Goal: Task Accomplishment & Management: Use online tool/utility

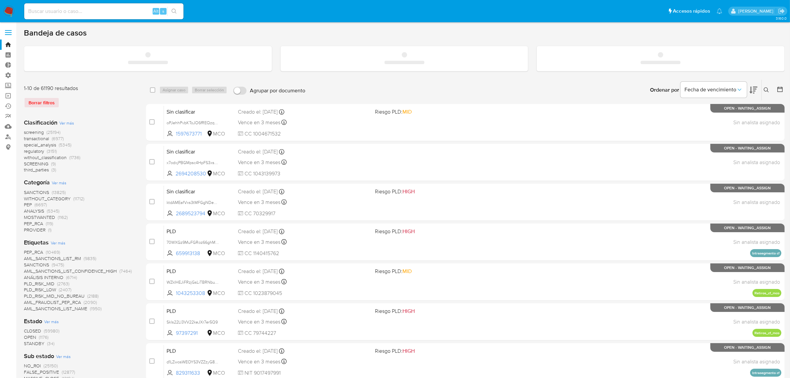
click at [13, 35] on label at bounding box center [8, 33] width 17 height 14
click at [0, 0] on input "checkbox" at bounding box center [0, 0] width 0 height 0
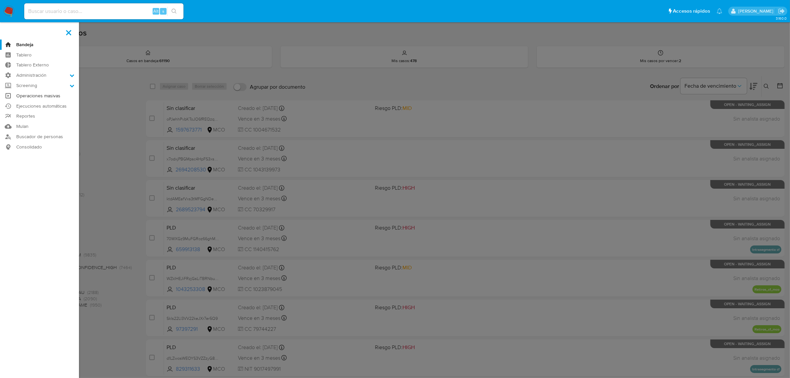
click at [36, 100] on link "Operaciones masivas" at bounding box center [39, 96] width 79 height 10
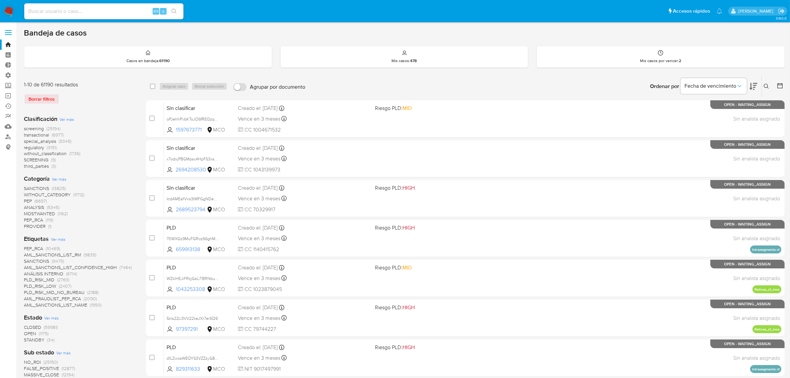
click at [9, 33] on label at bounding box center [8, 33] width 17 height 14
click at [0, 0] on input "checkbox" at bounding box center [0, 0] width 0 height 0
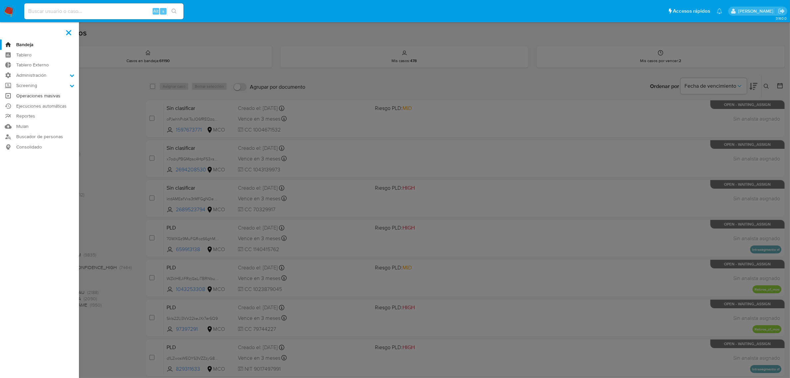
click at [27, 97] on link "Operaciones masivas" at bounding box center [39, 96] width 79 height 10
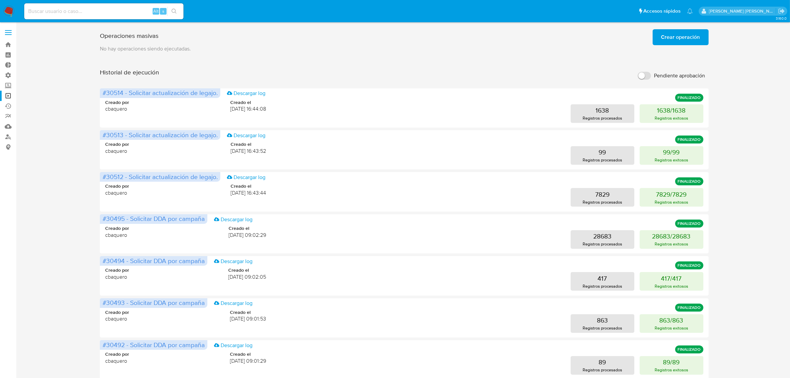
click at [665, 36] on span "Crear operación" at bounding box center [680, 37] width 39 height 15
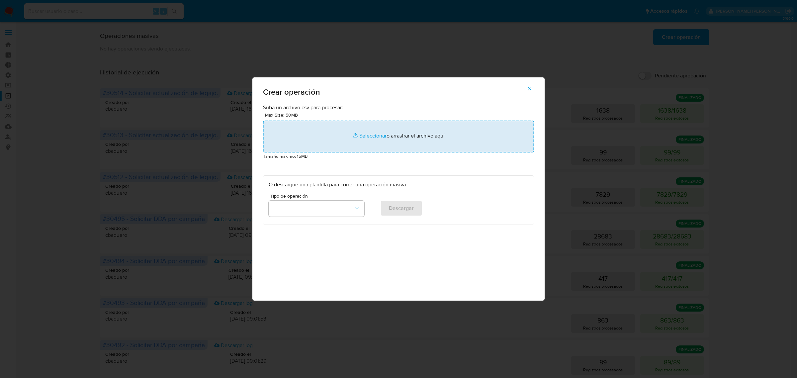
click at [398, 138] on input "file" at bounding box center [398, 136] width 271 height 32
type input "C:\fakepath\MCO-LEGAJO-LOW-PF_08_2025_part_1.csv"
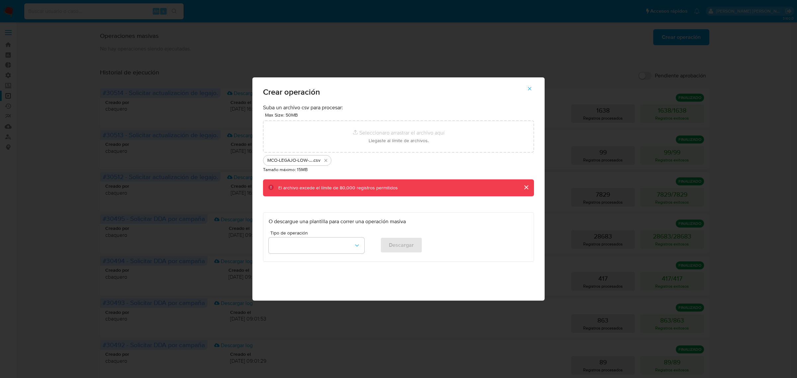
click at [527, 90] on icon "button" at bounding box center [529, 89] width 6 height 6
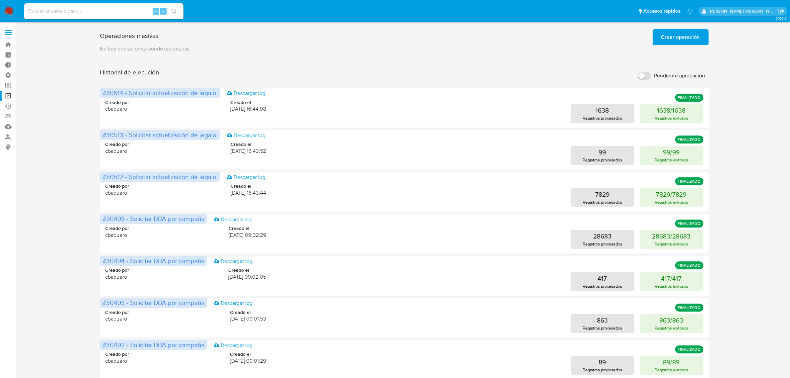
click at [4, 26] on label at bounding box center [8, 33] width 17 height 14
click at [0, 0] on input "checkbox" at bounding box center [0, 0] width 0 height 0
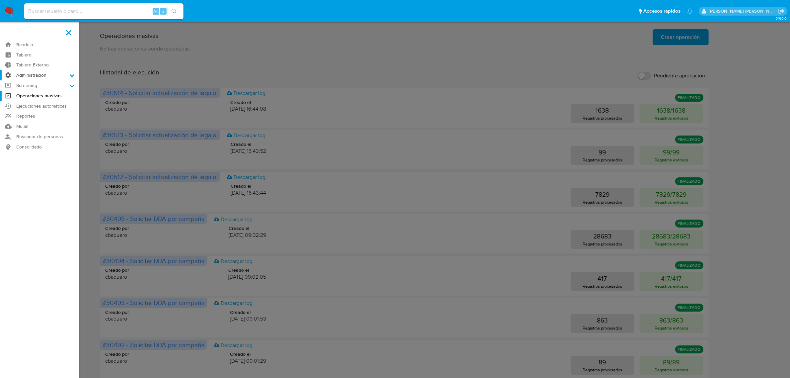
click at [42, 75] on label "Administración" at bounding box center [39, 75] width 79 height 10
click at [0, 0] on input "Administración" at bounding box center [0, 0] width 0 height 0
click at [58, 130] on label "Screening" at bounding box center [39, 127] width 79 height 10
click at [0, 0] on input "Screening" at bounding box center [0, 0] width 0 height 0
click at [36, 92] on link "Administrador de Listas" at bounding box center [39, 95] width 79 height 8
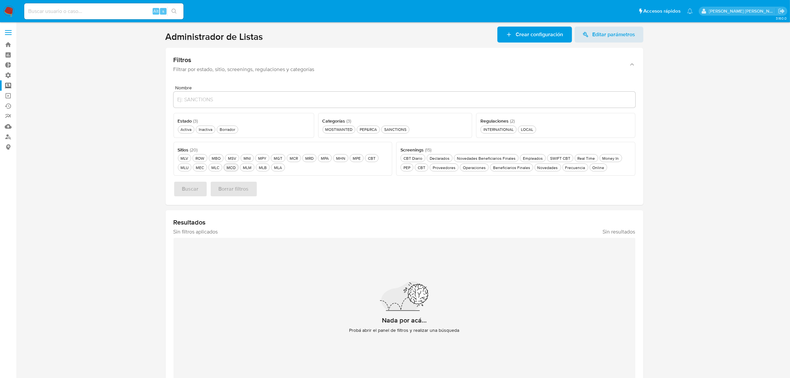
click at [231, 167] on div "MCO MCO" at bounding box center [231, 168] width 12 height 6
click at [178, 128] on ul "Activa Activa Inactiva Inactiva Borrador Borrador" at bounding box center [244, 128] width 132 height 9
click at [179, 128] on div "Activa Activa" at bounding box center [186, 129] width 14 height 6
click at [392, 131] on div "SANCTIONS SANCTIONS" at bounding box center [395, 129] width 25 height 6
click at [187, 190] on span "Buscar" at bounding box center [190, 189] width 17 height 15
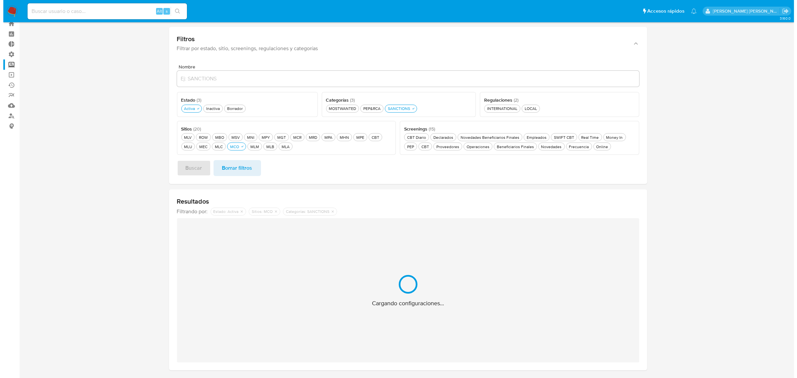
scroll to position [41, 0]
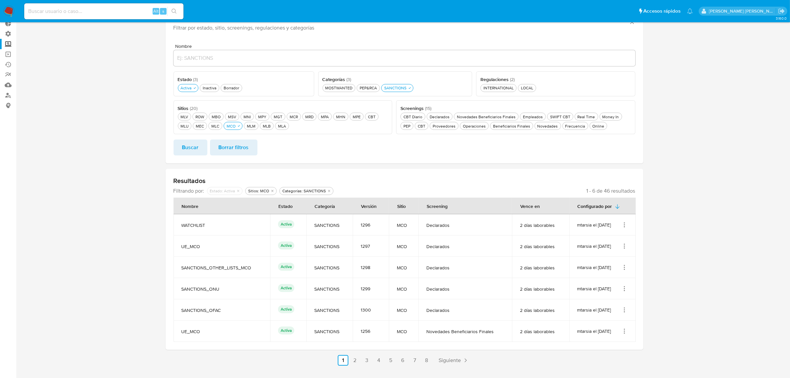
click at [622, 226] on icon "Acciones" at bounding box center [624, 224] width 7 height 7
click at [665, 242] on section at bounding box center [404, 175] width 761 height 380
click at [625, 223] on icon "Acciones" at bounding box center [624, 224] width 7 height 7
click at [594, 241] on button "Ver detalles" at bounding box center [598, 240] width 60 height 18
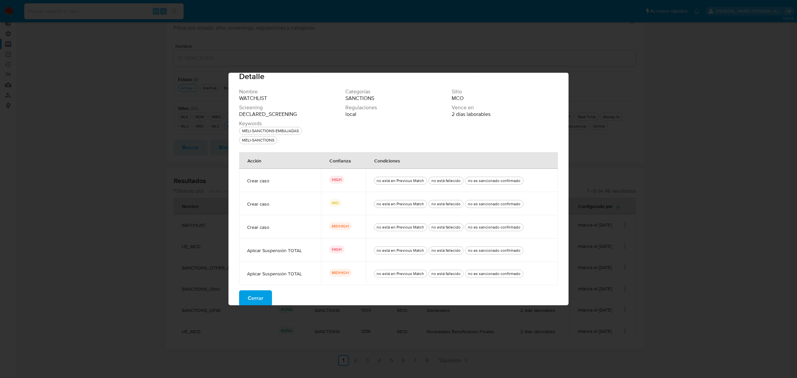
scroll to position [17, 0]
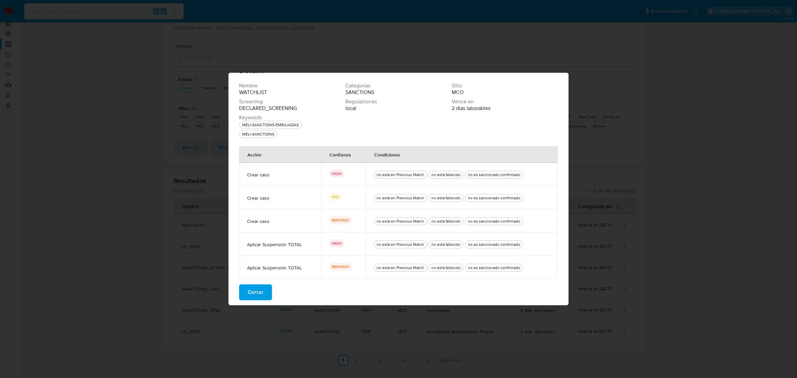
click at [256, 297] on span "Cerrar" at bounding box center [256, 292] width 16 height 15
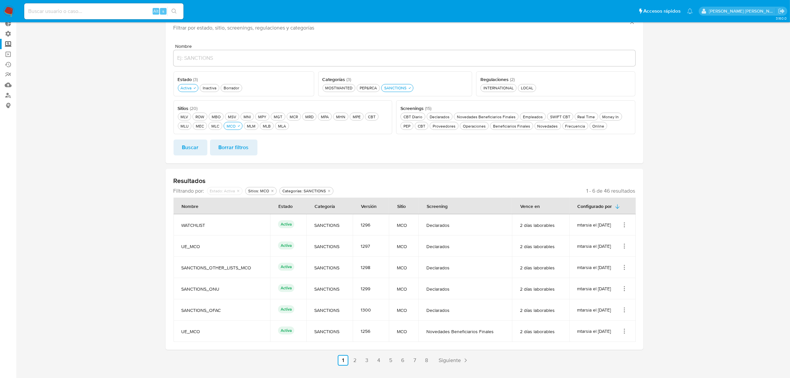
click at [623, 310] on icon "Acciones" at bounding box center [624, 309] width 7 height 7
click at [596, 322] on button "Ver detalles" at bounding box center [598, 325] width 60 height 18
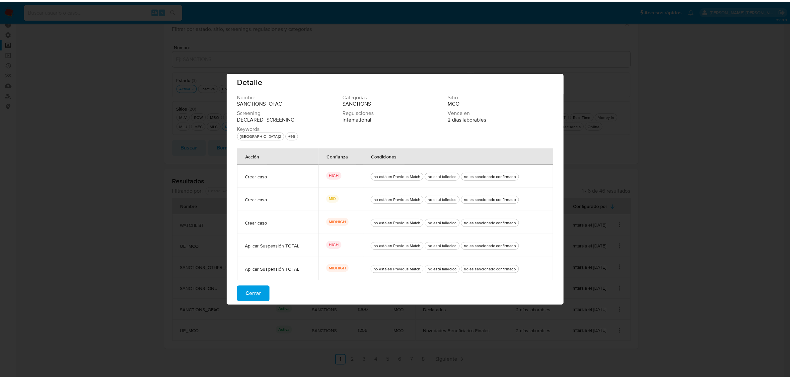
scroll to position [7, 0]
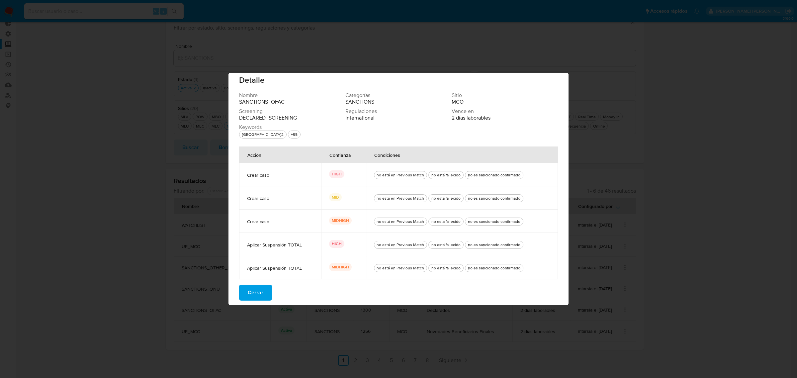
click at [263, 291] on button "Cerrar" at bounding box center [255, 292] width 33 height 16
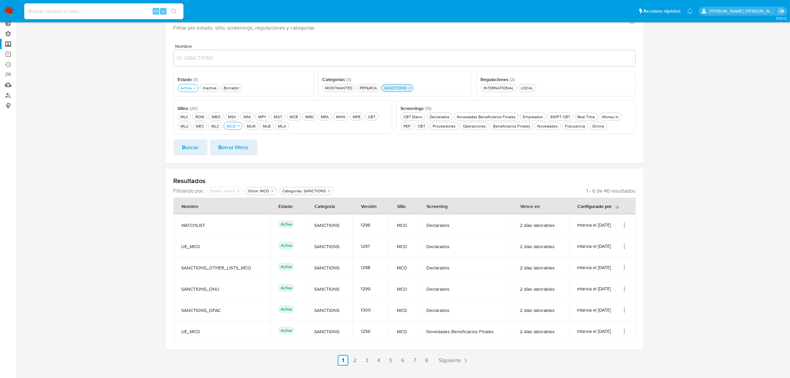
click at [398, 84] on button "SANCTIONS SANCTIONS" at bounding box center [397, 88] width 32 height 8
click at [339, 88] on div "MOSTWANTED MOSTWANTED" at bounding box center [339, 88] width 30 height 6
click at [187, 150] on span "Buscar" at bounding box center [190, 147] width 17 height 15
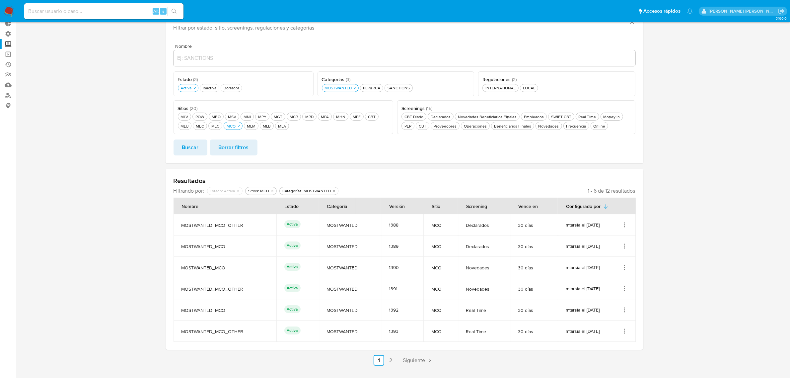
click at [626, 226] on icon "Acciones" at bounding box center [624, 224] width 7 height 7
click at [592, 241] on button "Ver detalles" at bounding box center [598, 240] width 60 height 18
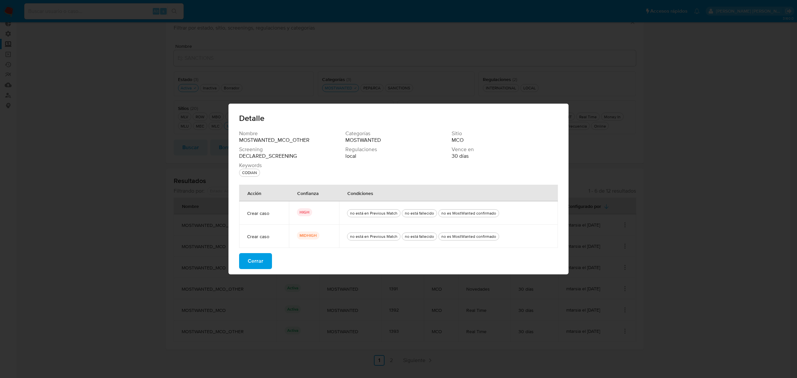
click at [261, 259] on span "Cerrar" at bounding box center [256, 261] width 16 height 15
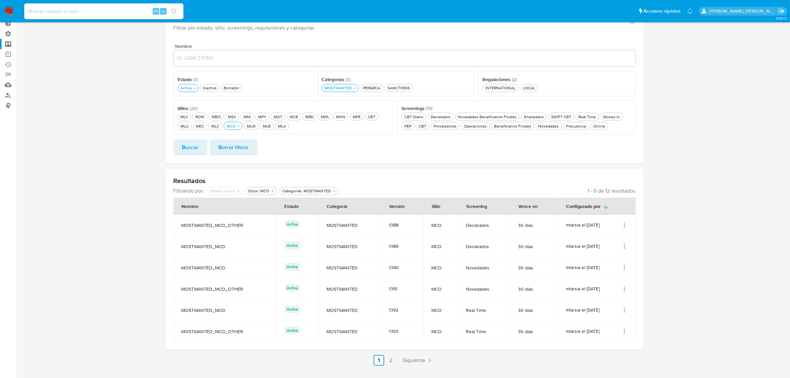
scroll to position [57, 0]
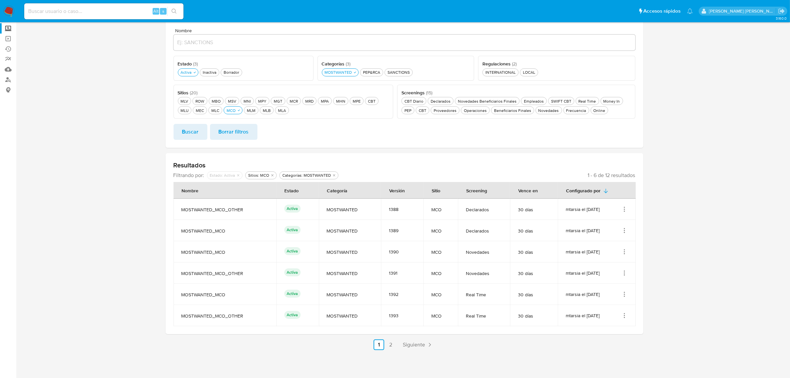
click at [625, 314] on icon "Acciones" at bounding box center [624, 315] width 7 height 7
click at [623, 299] on td "mtarsia el 03/09/2025" at bounding box center [597, 293] width 78 height 21
click at [626, 294] on icon "Acciones" at bounding box center [624, 294] width 7 height 7
click at [587, 308] on button "Ver detalles" at bounding box center [598, 310] width 60 height 18
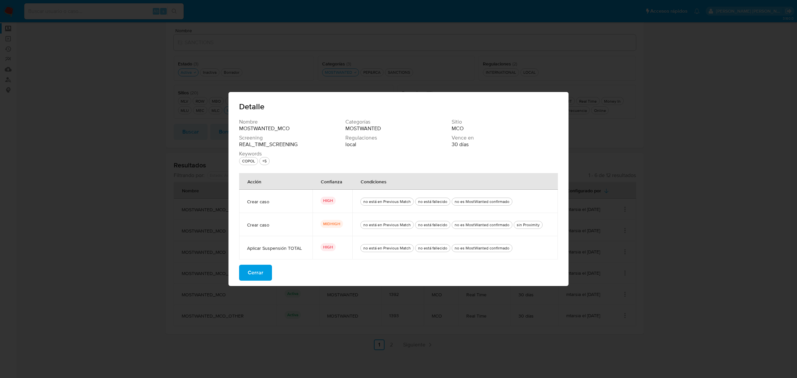
click at [245, 275] on button "Cerrar" at bounding box center [255, 273] width 33 height 16
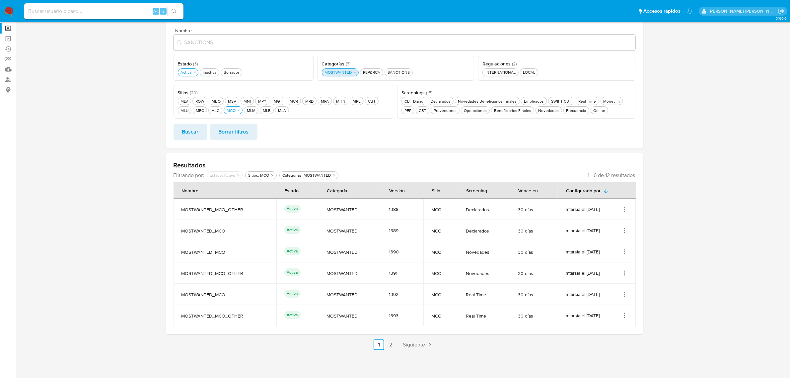
click at [351, 72] on div "MOSTWANTED MOSTWANTED" at bounding box center [338, 72] width 30 height 6
click at [393, 73] on div "SANCTIONS SANCTIONS" at bounding box center [395, 72] width 25 height 6
click at [185, 134] on span "Buscar" at bounding box center [190, 131] width 17 height 15
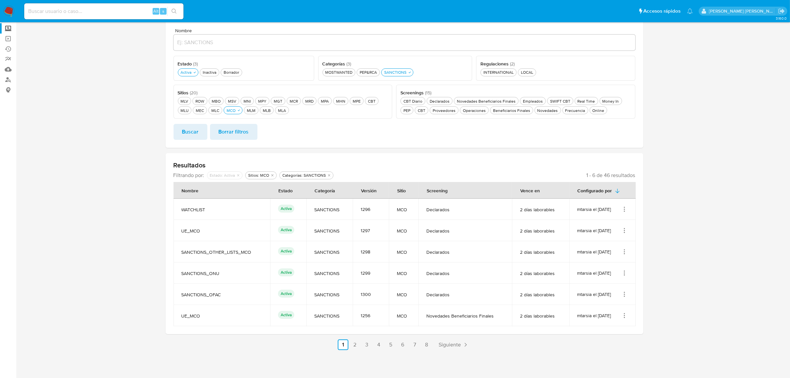
click at [625, 252] on icon "Acciones" at bounding box center [624, 251] width 7 height 7
click at [590, 263] on button "Ver detalles" at bounding box center [598, 267] width 60 height 18
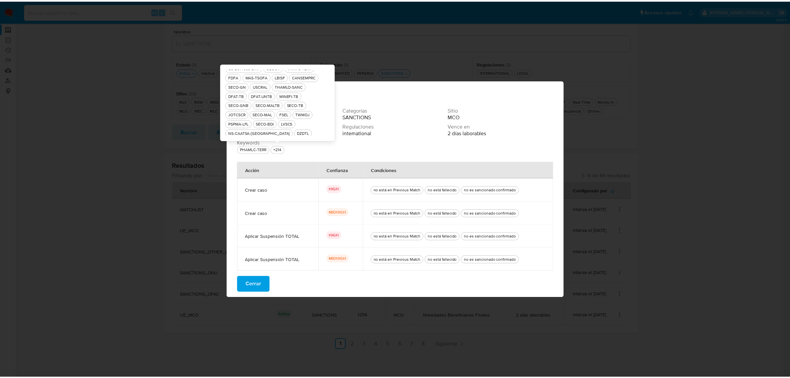
scroll to position [0, 0]
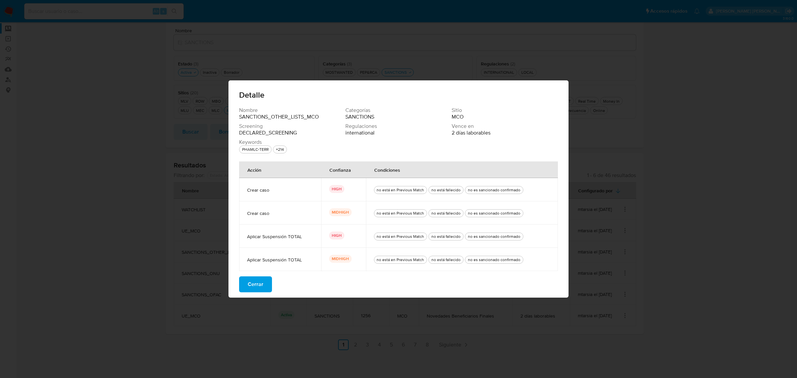
click at [248, 286] on span "Cerrar" at bounding box center [256, 284] width 16 height 15
